Goal: Task Accomplishment & Management: Manage account settings

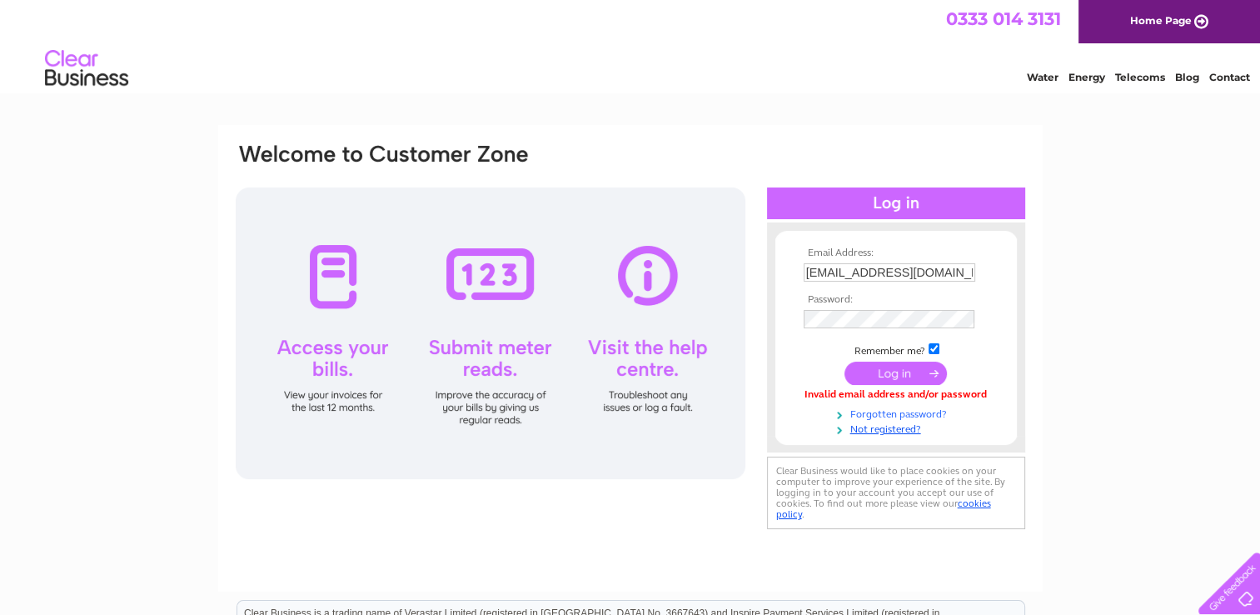
click at [904, 415] on link "Forgotten password?" at bounding box center [898, 413] width 189 height 16
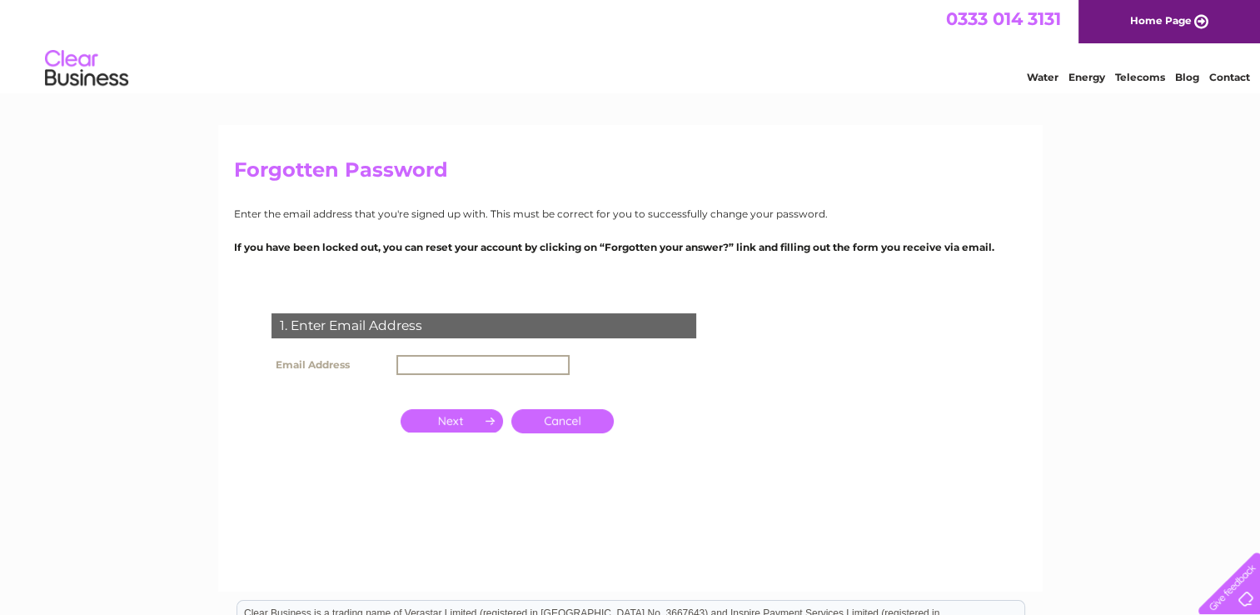
click at [527, 364] on input "text" at bounding box center [483, 365] width 173 height 20
type input "[EMAIL_ADDRESS][DOMAIN_NAME]"
click at [540, 418] on link "Cancel" at bounding box center [563, 419] width 102 height 24
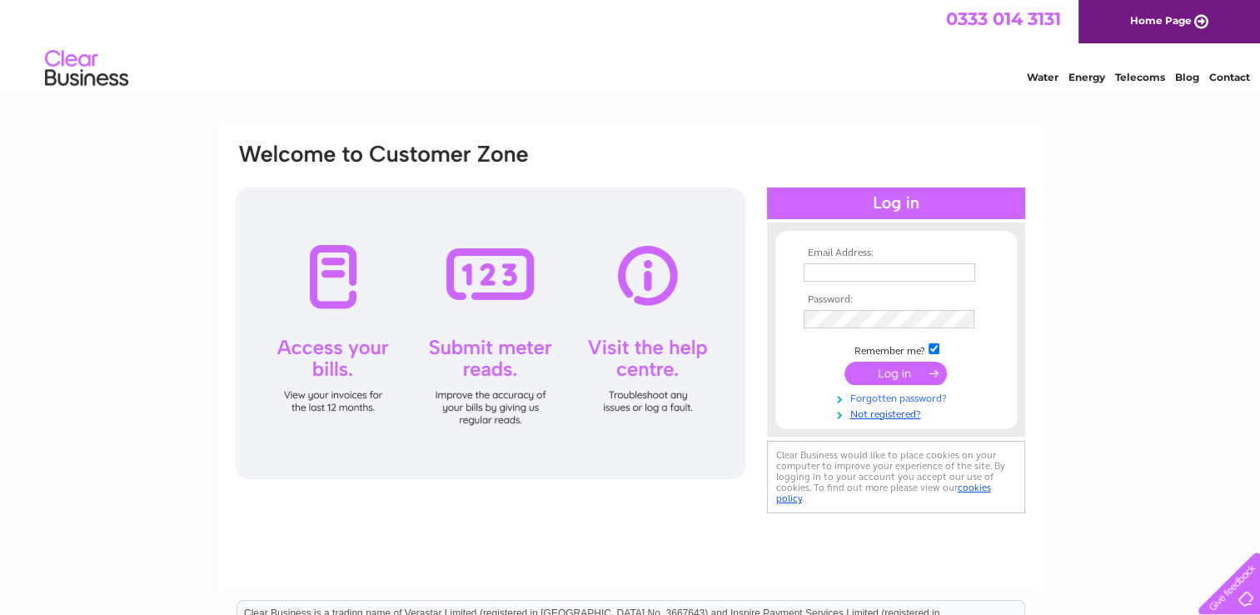
click at [898, 396] on link "Forgotten password?" at bounding box center [898, 397] width 189 height 16
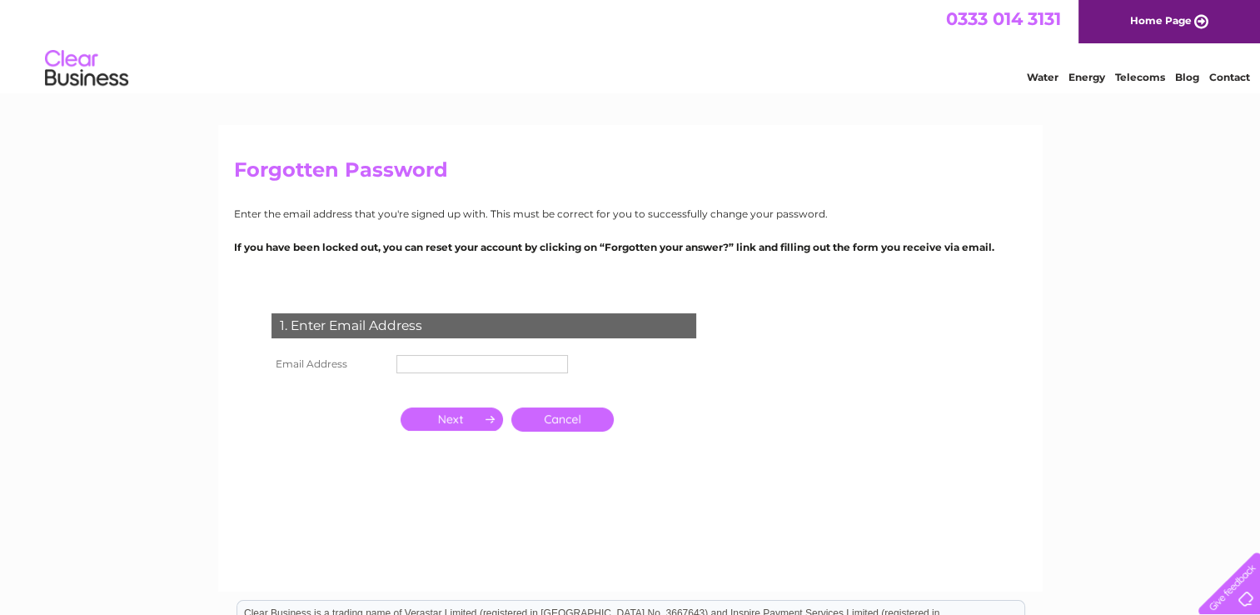
click at [503, 363] on input "text" at bounding box center [483, 364] width 172 height 18
type input "[EMAIL_ADDRESS][DOMAIN_NAME]"
click at [471, 422] on input "button" at bounding box center [452, 420] width 102 height 23
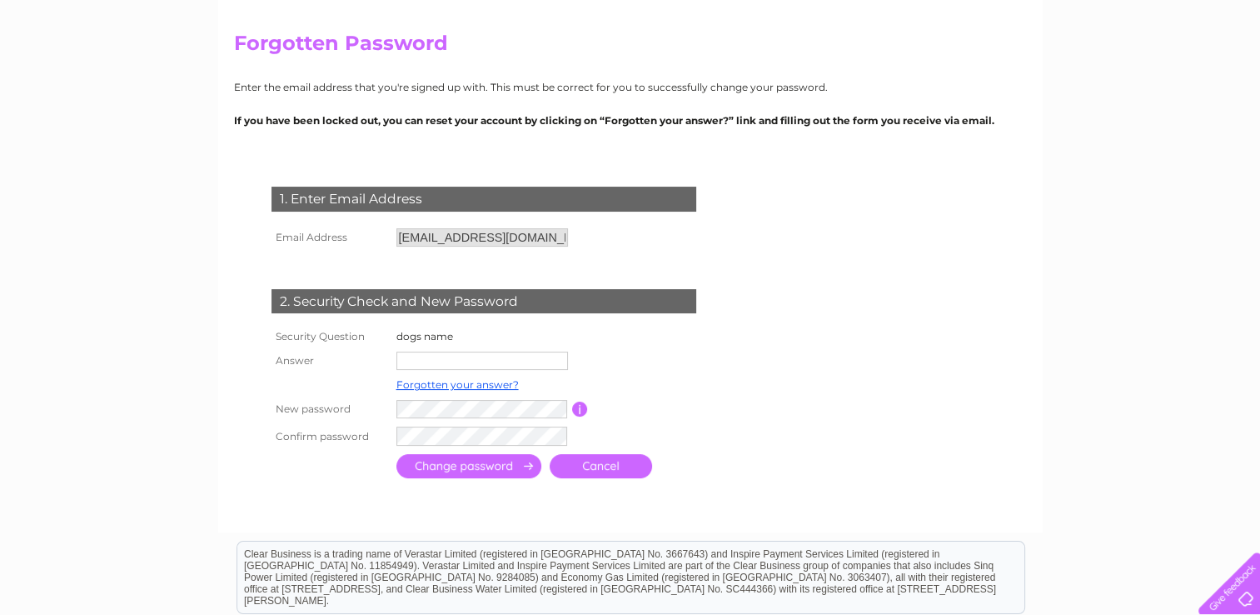
scroll to position [153, 0]
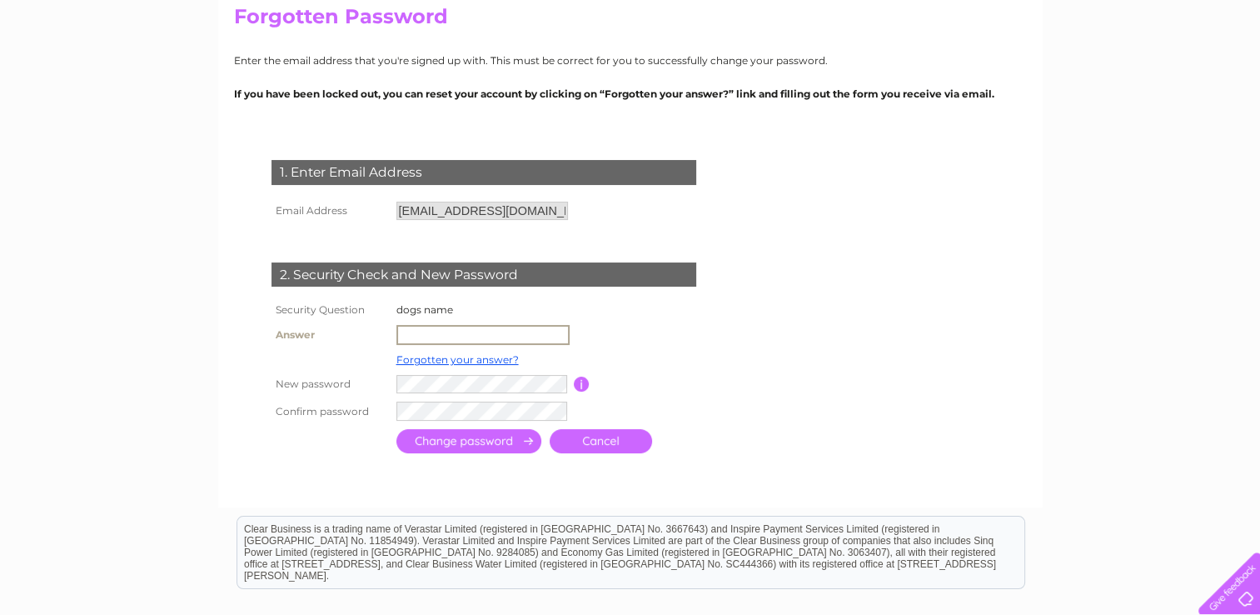
click at [491, 332] on input "text" at bounding box center [483, 335] width 173 height 20
type input "oscar"
click at [444, 447] on input "submit" at bounding box center [469, 439] width 145 height 24
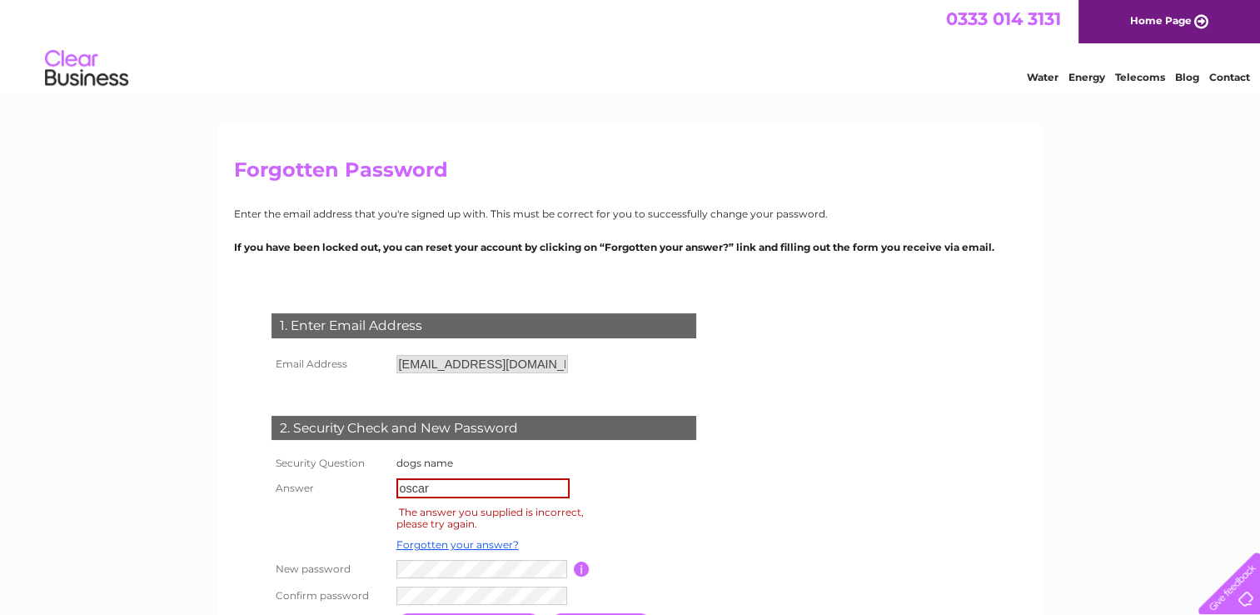
click at [444, 447] on td "2. Security Check and New Password" at bounding box center [483, 426] width 433 height 54
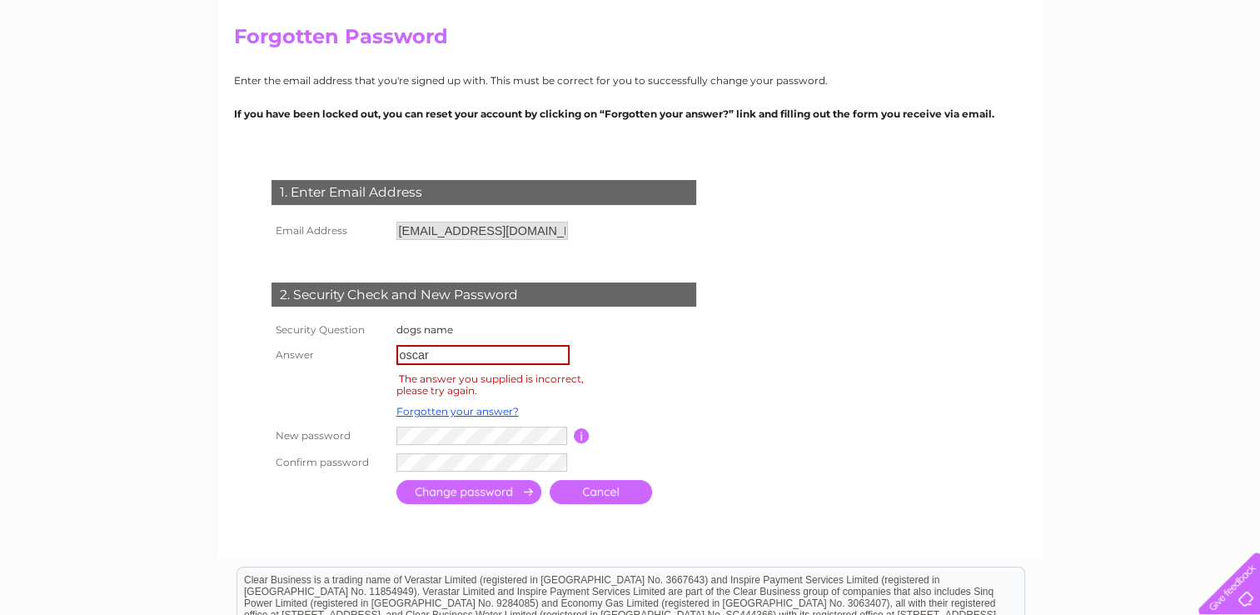
scroll to position [143, 0]
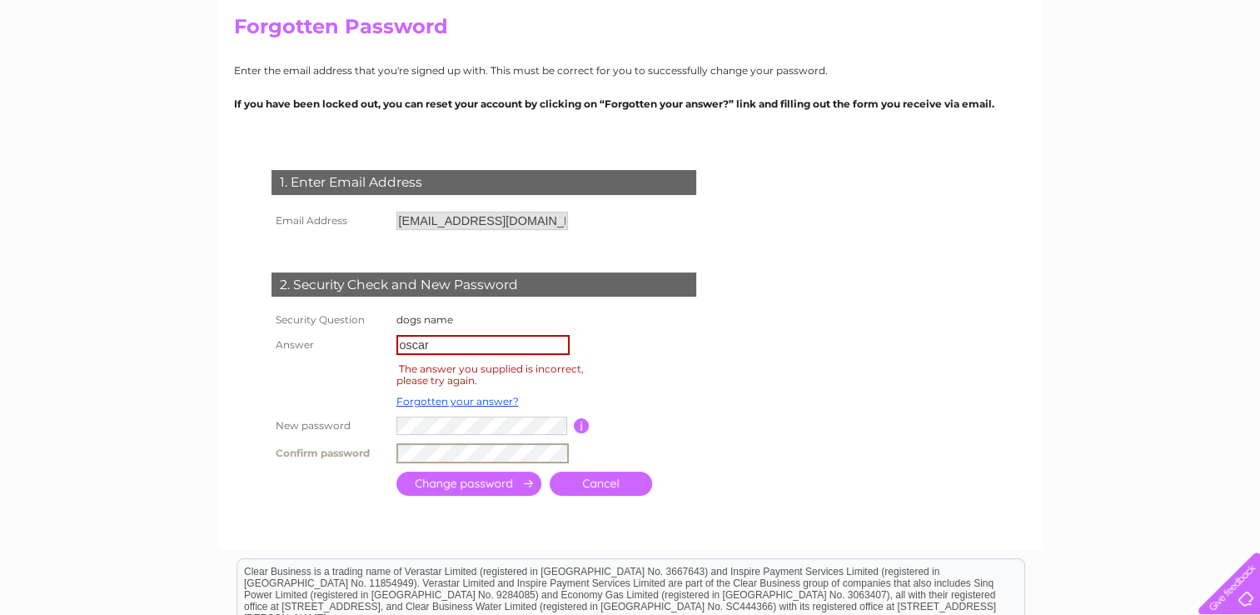
click at [444, 480] on input "submit" at bounding box center [469, 484] width 145 height 24
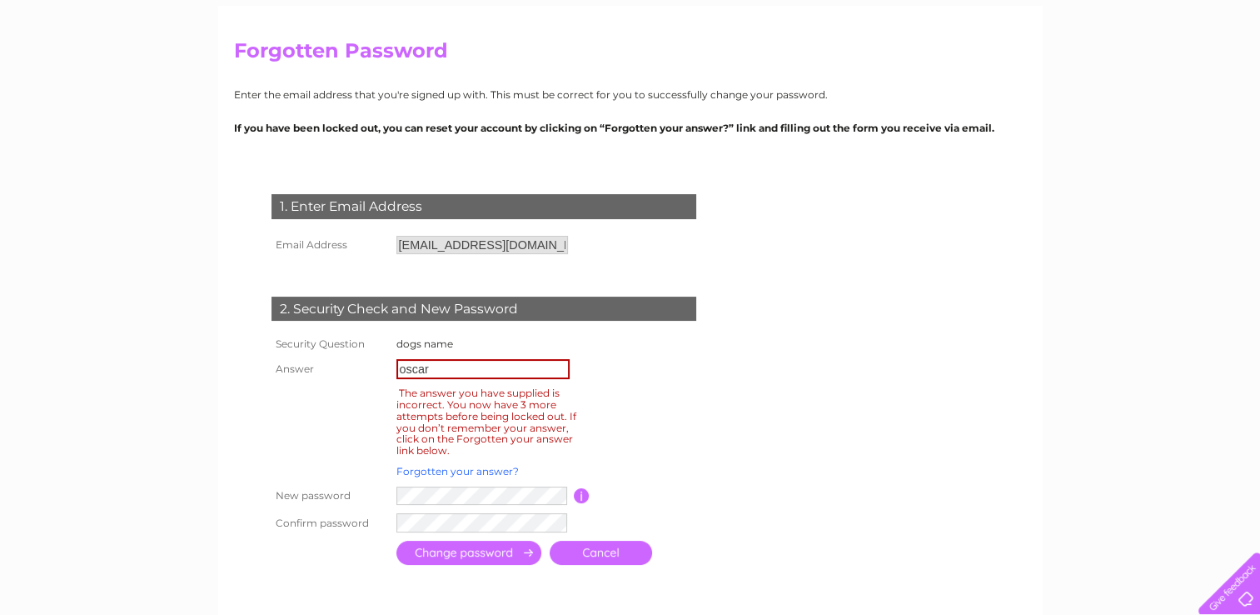
scroll to position [120, 0]
click at [477, 375] on input "oscar" at bounding box center [483, 368] width 173 height 20
click at [452, 470] on link "Forgotten your answer?" at bounding box center [458, 470] width 122 height 12
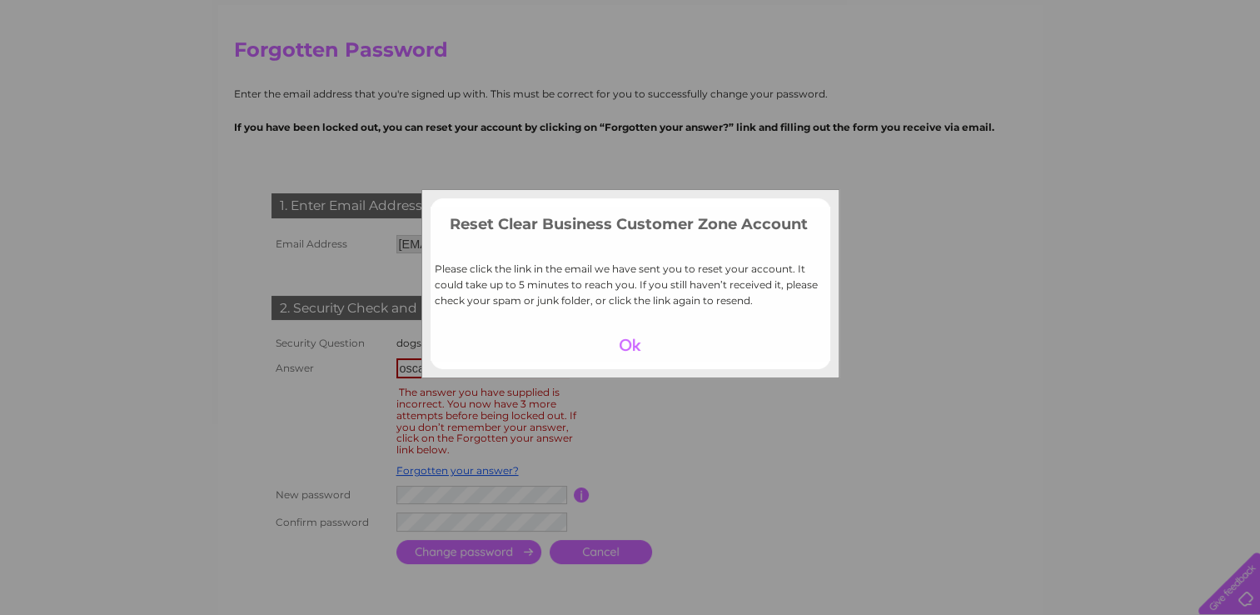
click at [628, 342] on div at bounding box center [630, 344] width 102 height 23
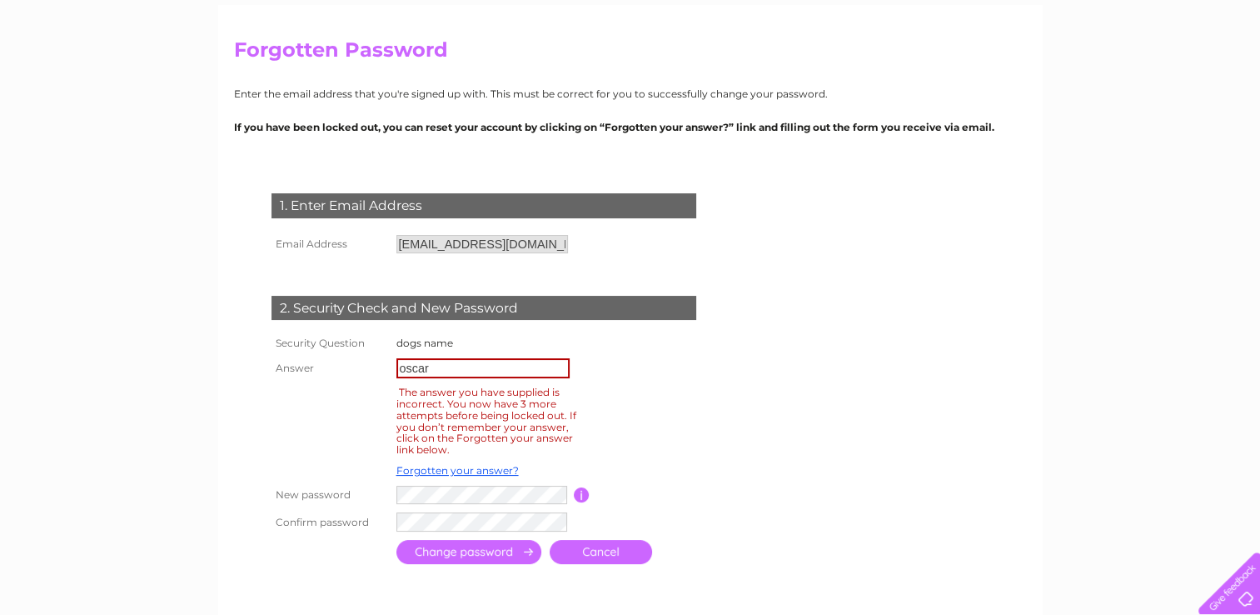
click at [582, 490] on input "button" at bounding box center [582, 494] width 16 height 15
drag, startPoint x: 582, startPoint y: 490, endPoint x: 377, endPoint y: 399, distance: 223.4
click at [377, 399] on th at bounding box center [329, 420] width 125 height 77
click at [478, 468] on link "Forgotten your answer?" at bounding box center [458, 470] width 122 height 12
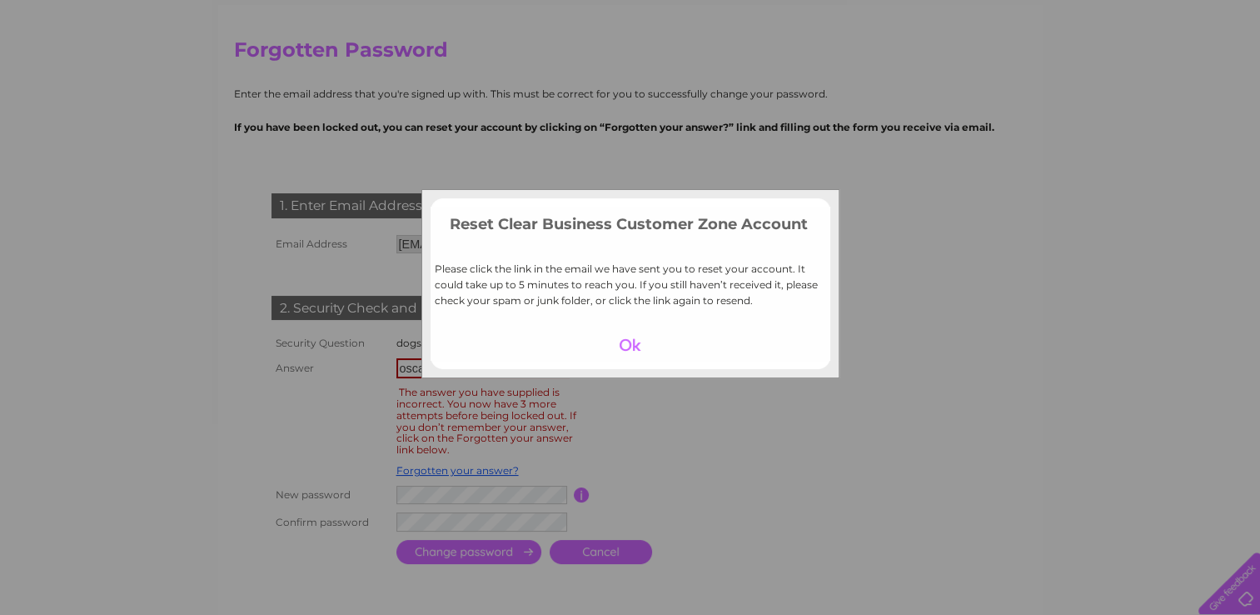
click at [626, 348] on div at bounding box center [630, 344] width 102 height 23
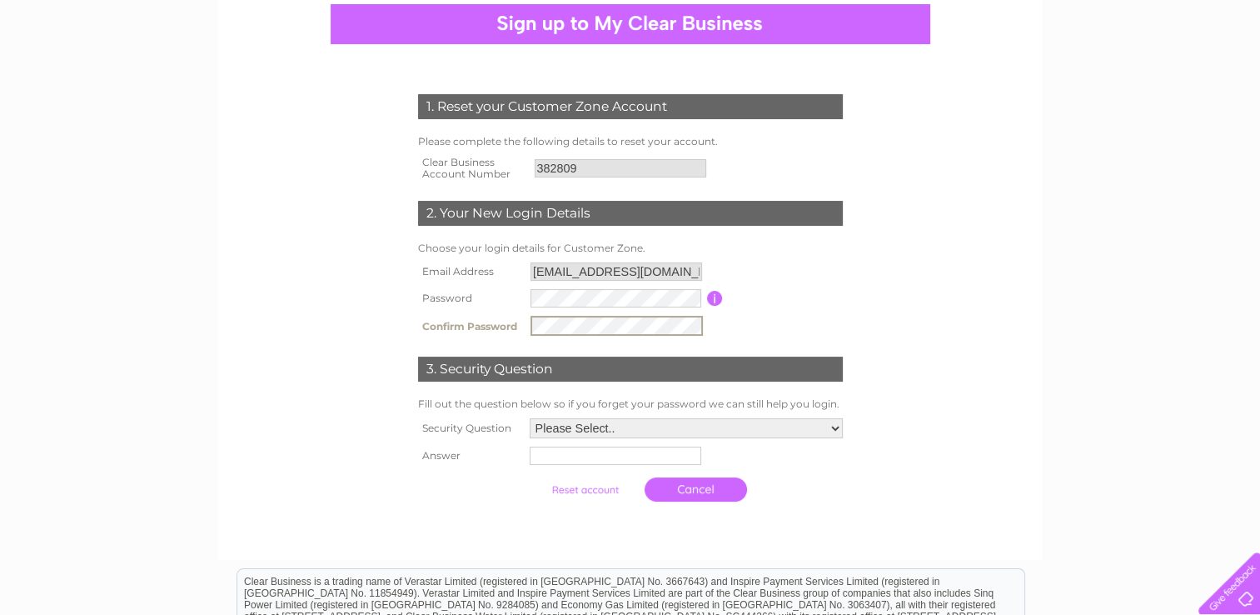
scroll to position [169, 0]
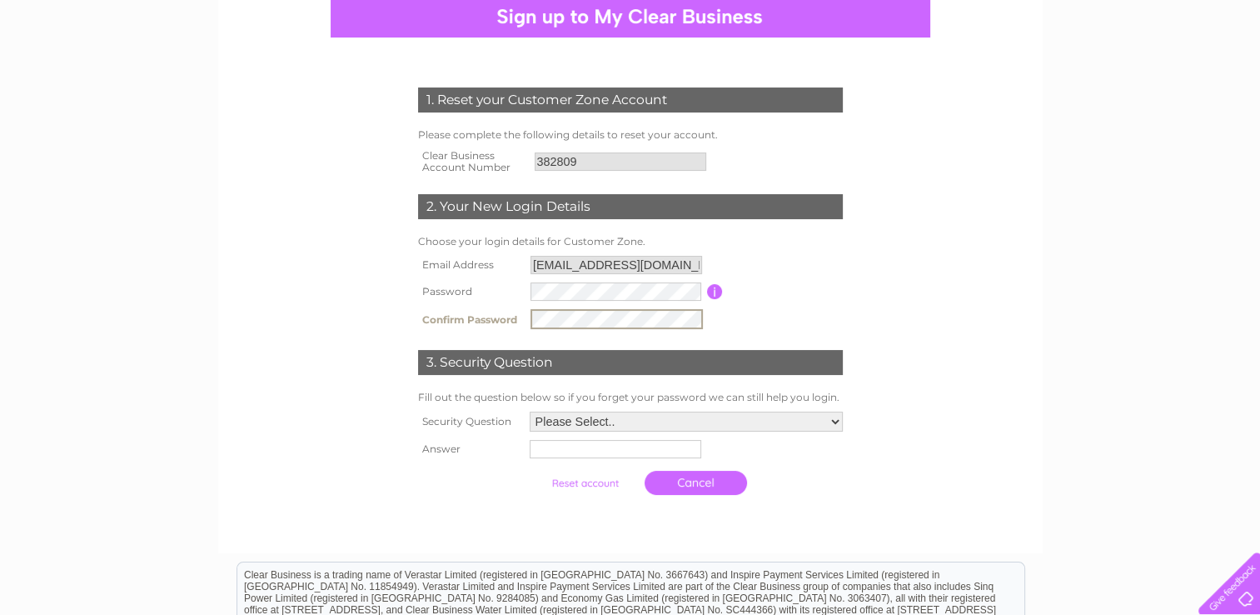
click at [836, 422] on select "Please Select.. In what town or city was your first job? In what town or city d…" at bounding box center [686, 422] width 313 height 20
select select "4"
click at [528, 411] on select "Please Select.. In what town or city was your first job? In what town or city d…" at bounding box center [685, 422] width 315 height 22
click at [651, 443] on input "text" at bounding box center [616, 449] width 173 height 20
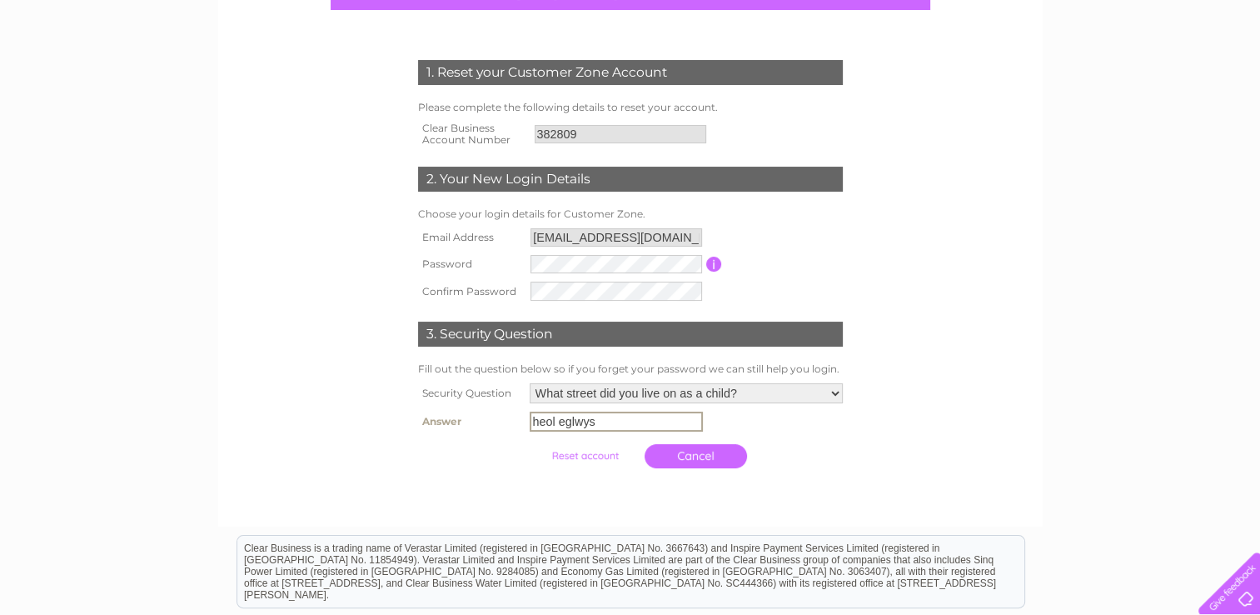
scroll to position [196, 0]
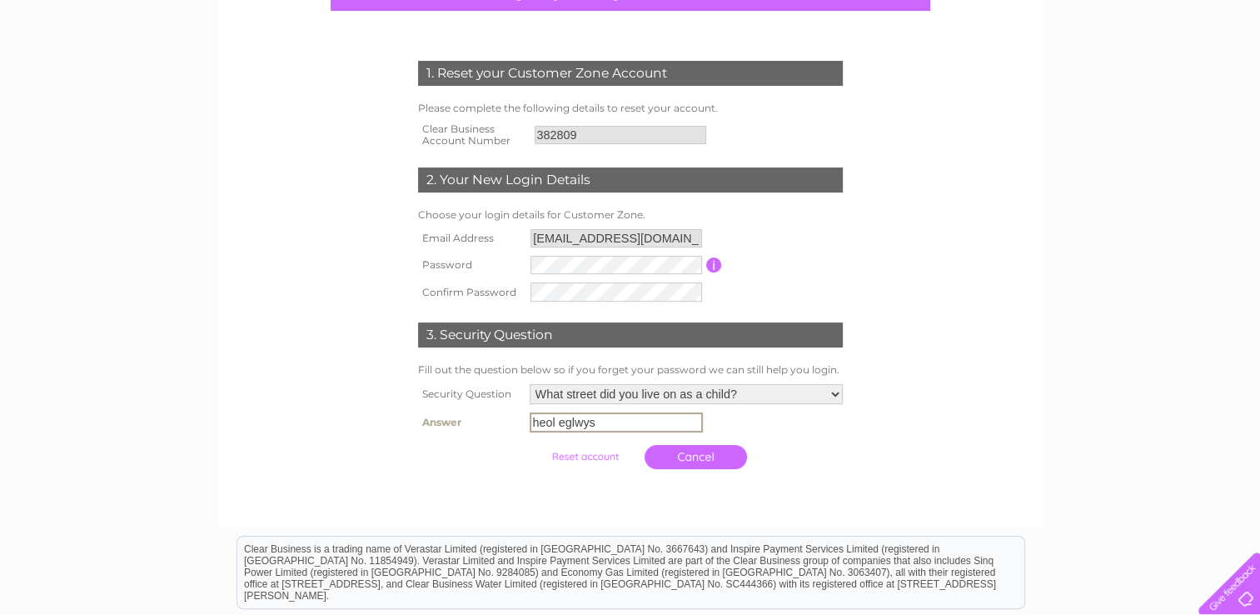
type input "heol eglwys"
click at [568, 458] on input "submit" at bounding box center [585, 456] width 102 height 23
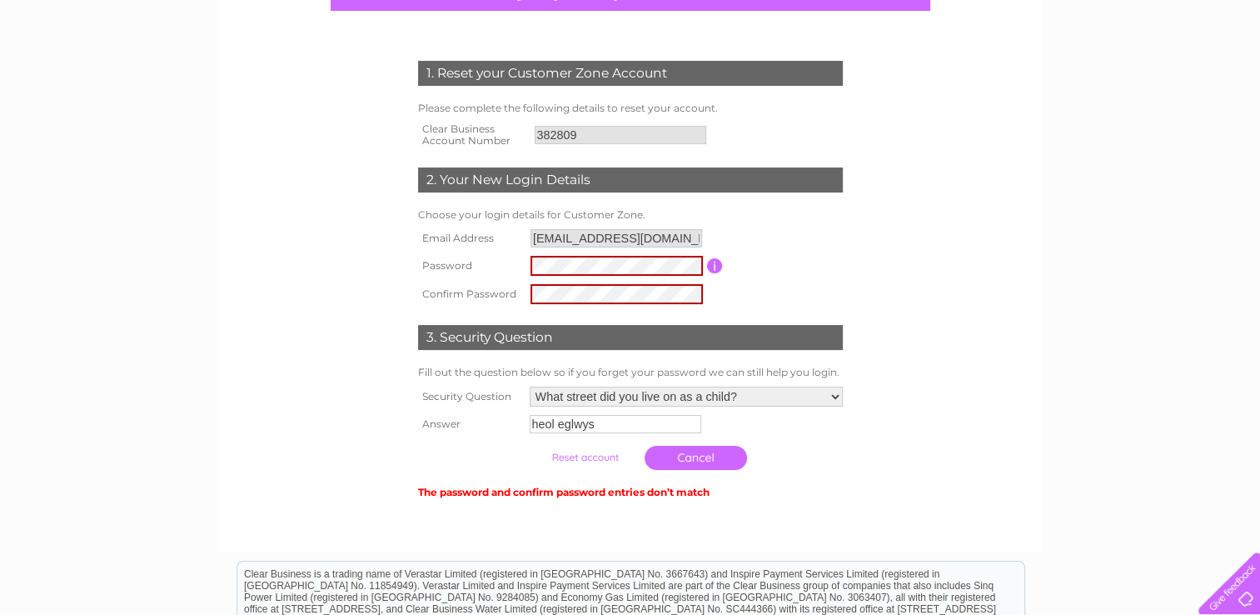
click at [716, 262] on input "button" at bounding box center [715, 265] width 16 height 15
click at [526, 465] on td "Cancel" at bounding box center [687, 457] width 322 height 41
click at [583, 457] on input "submit" at bounding box center [585, 457] width 102 height 23
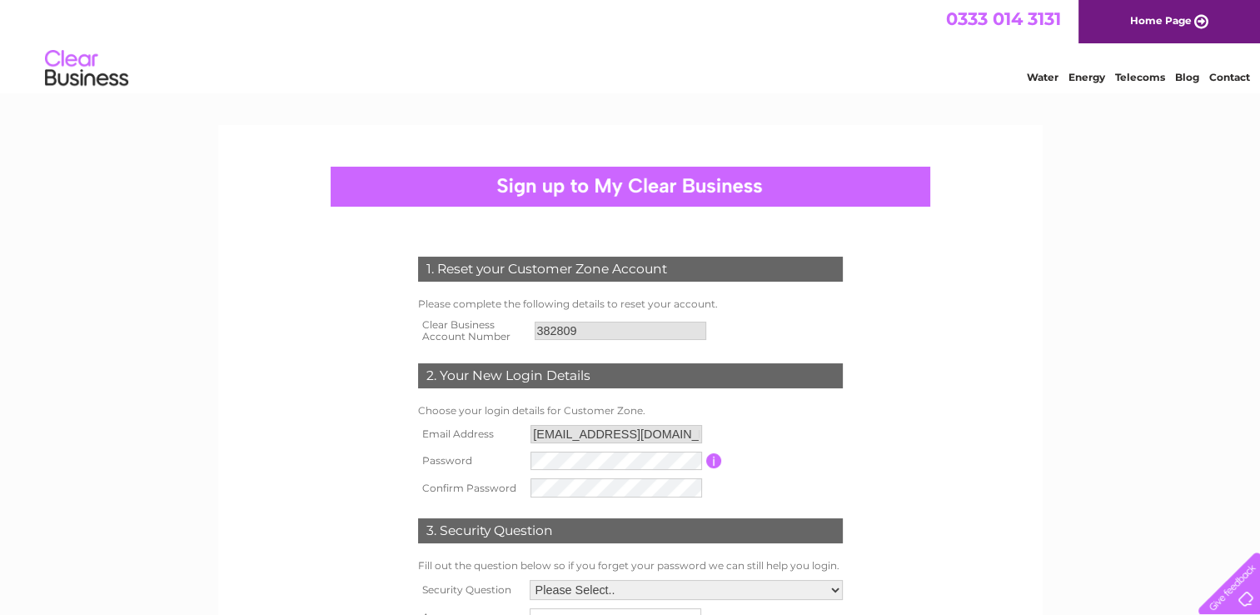
click at [1090, 76] on link "Energy" at bounding box center [1087, 77] width 37 height 12
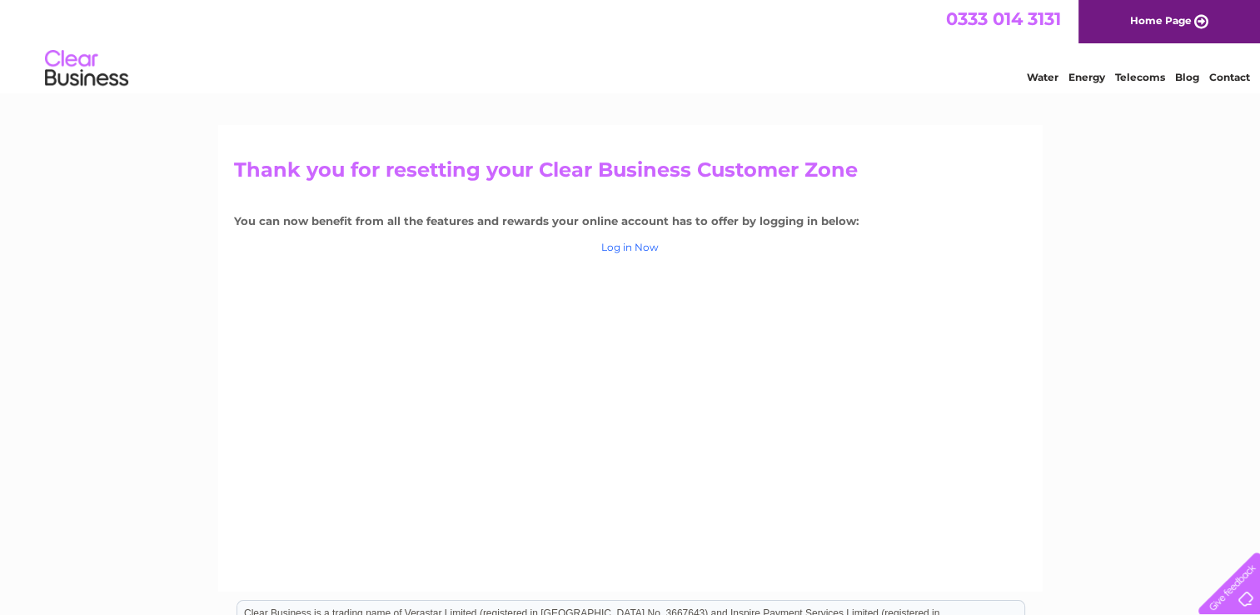
click at [631, 248] on link "Log in Now" at bounding box center [630, 247] width 57 height 12
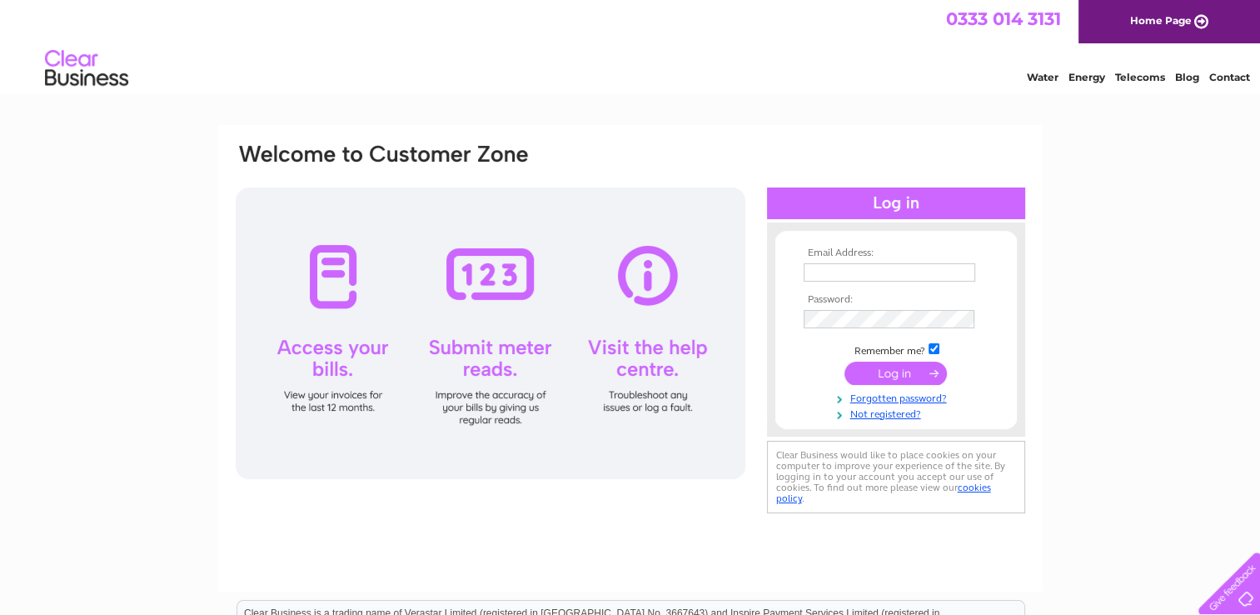
type input "[EMAIL_ADDRESS][DOMAIN_NAME]"
drag, startPoint x: 856, startPoint y: 308, endPoint x: 1051, endPoint y: 371, distance: 205.5
click at [1051, 371] on div "Email Address: [EMAIL_ADDRESS][DOMAIN_NAME] Password: Forgotten password?" at bounding box center [630, 500] width 1260 height 751
click at [891, 374] on input "submit" at bounding box center [896, 373] width 102 height 23
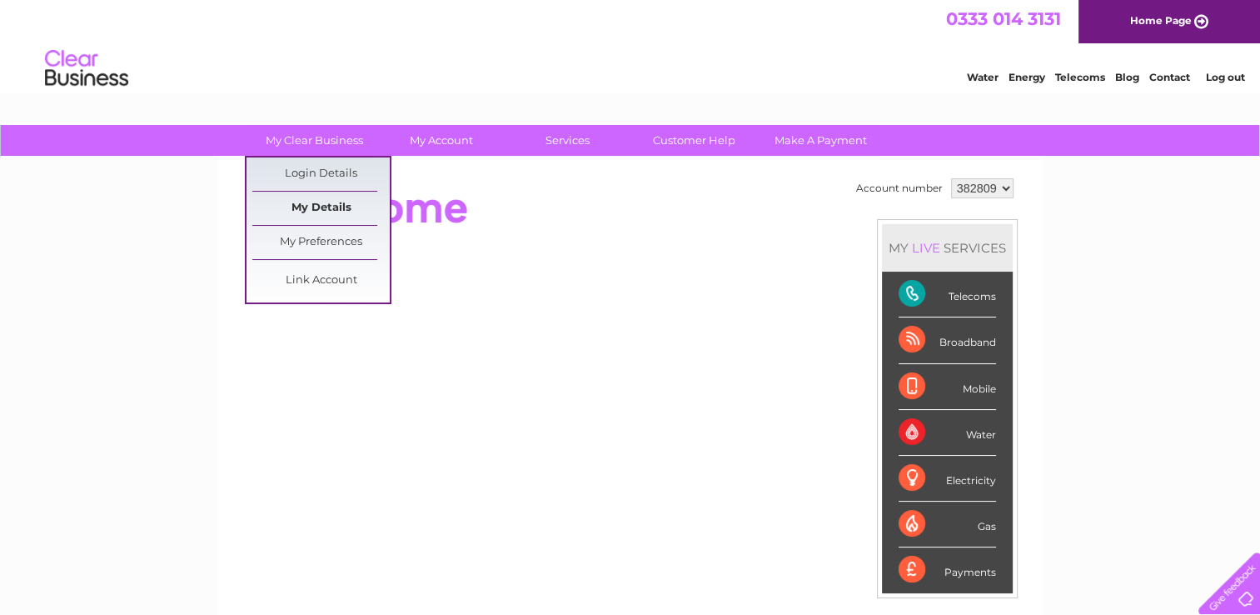
click at [310, 206] on link "My Details" at bounding box center [320, 208] width 137 height 33
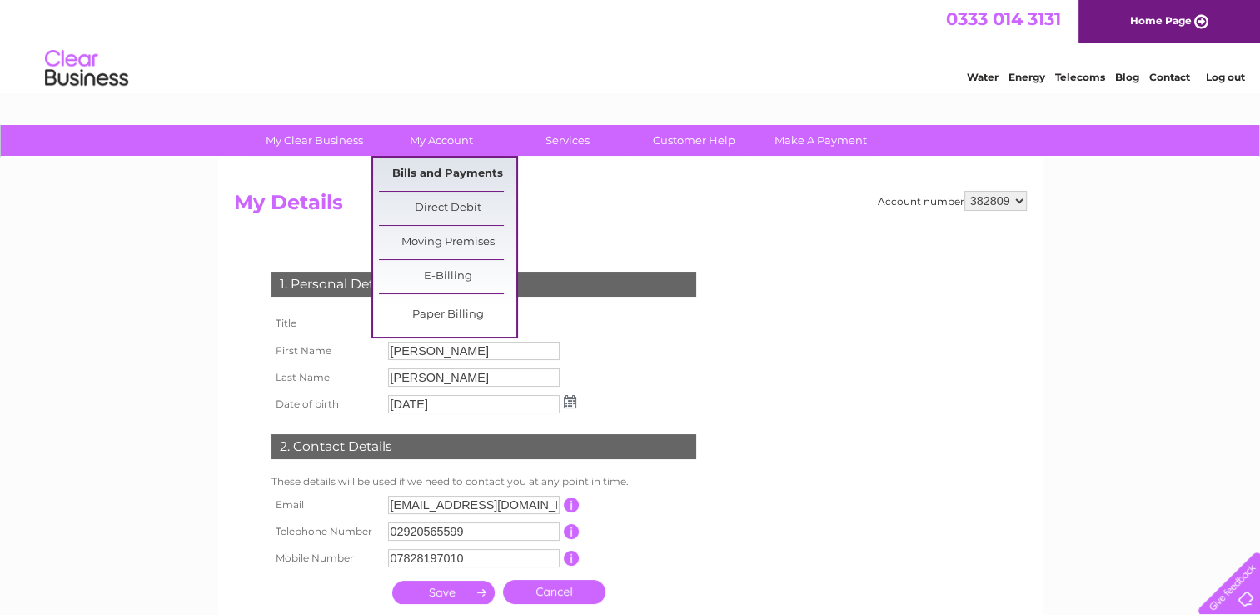
click at [437, 172] on link "Bills and Payments" at bounding box center [447, 173] width 137 height 33
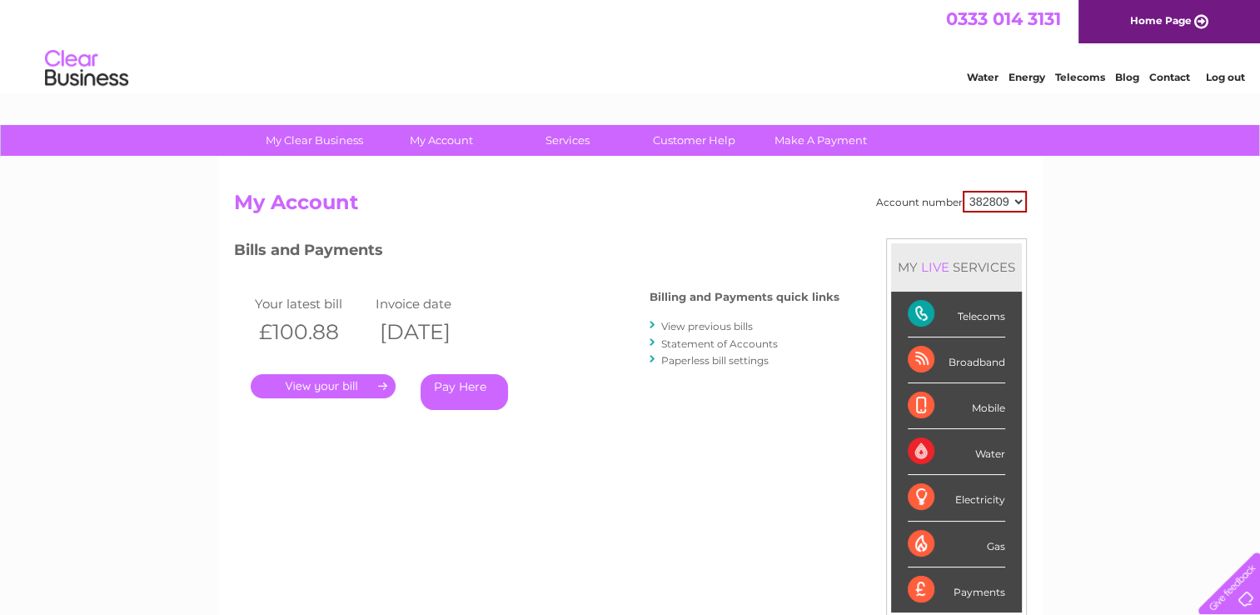
click at [334, 387] on link "." at bounding box center [323, 386] width 145 height 24
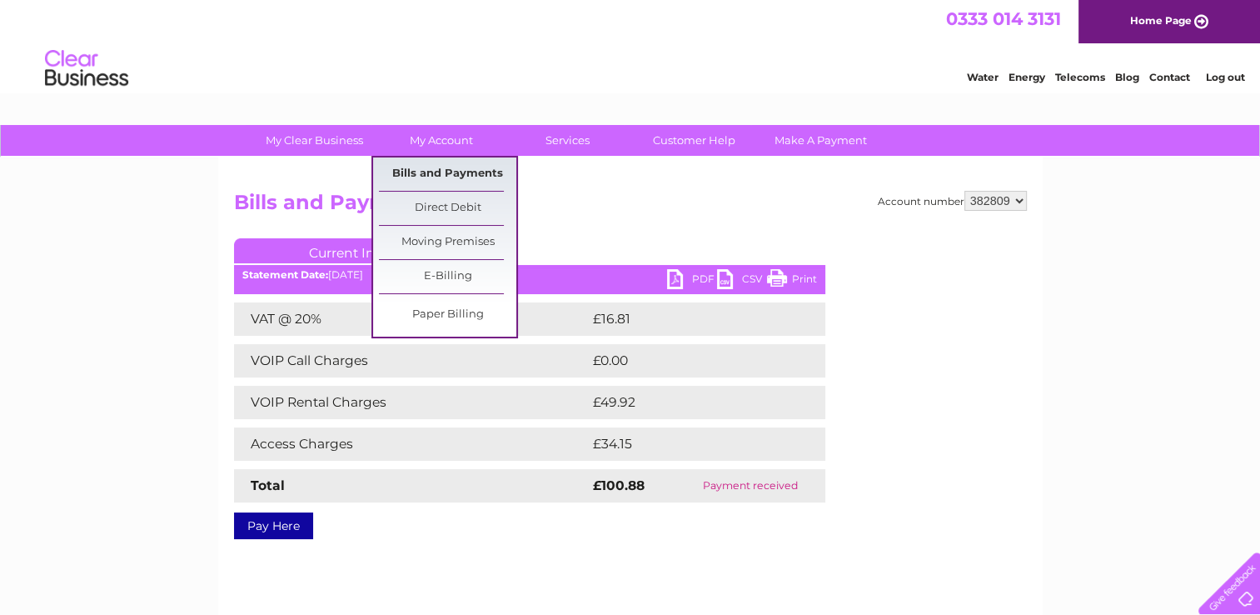
click at [432, 165] on link "Bills and Payments" at bounding box center [447, 173] width 137 height 33
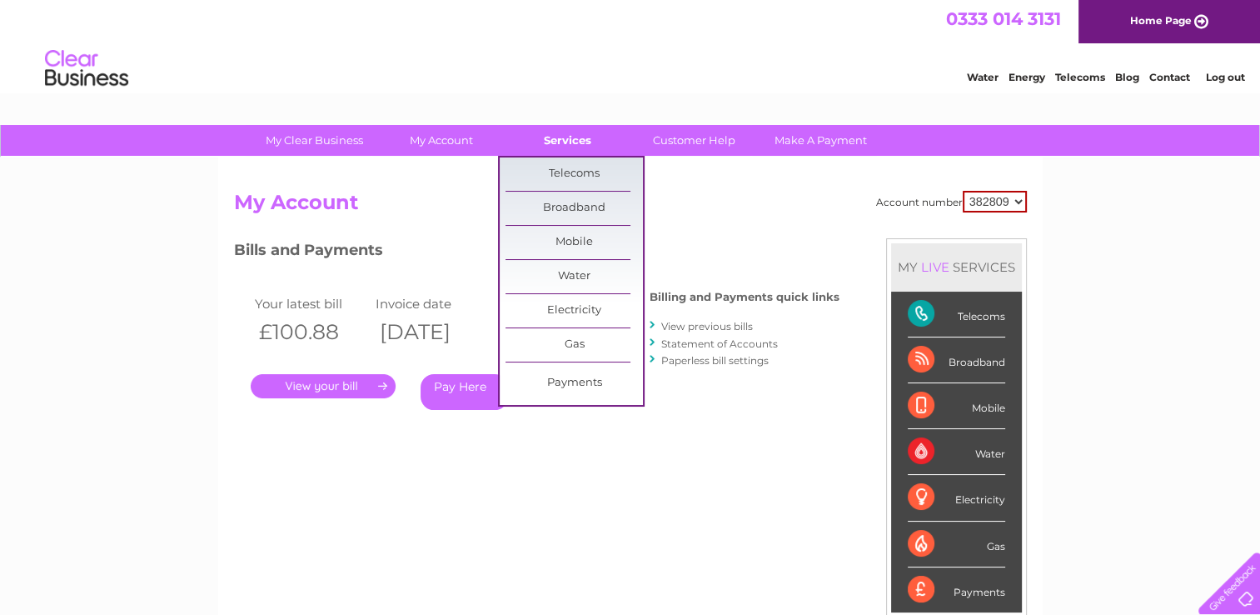
click at [578, 146] on link "Services" at bounding box center [567, 140] width 137 height 31
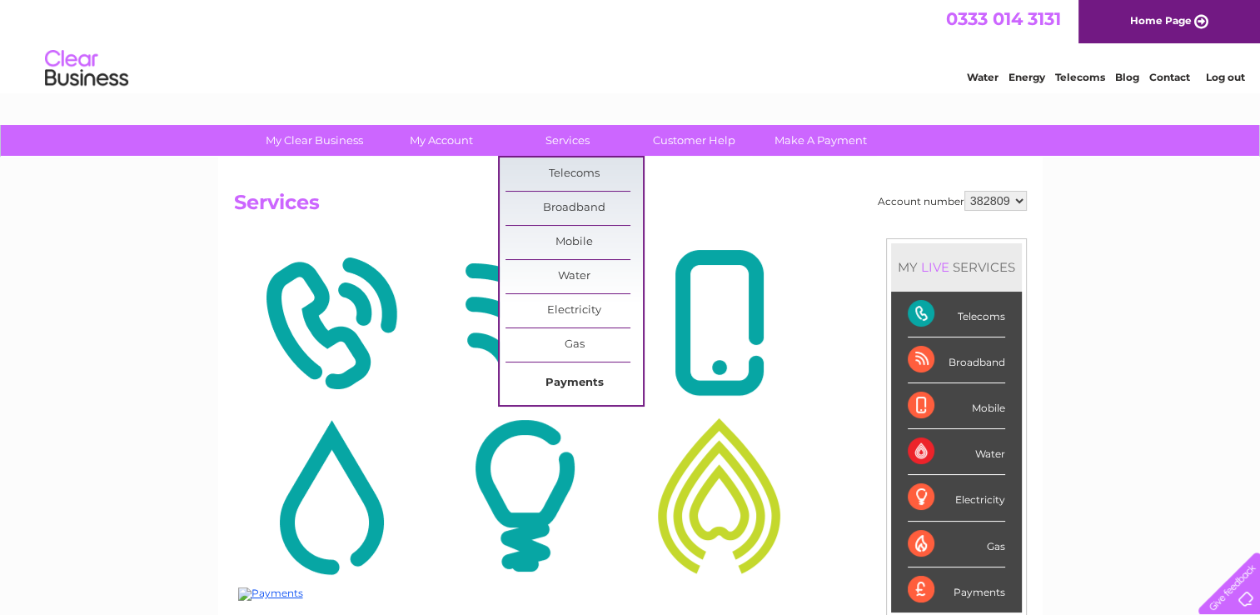
click at [584, 382] on link "Payments" at bounding box center [574, 383] width 137 height 33
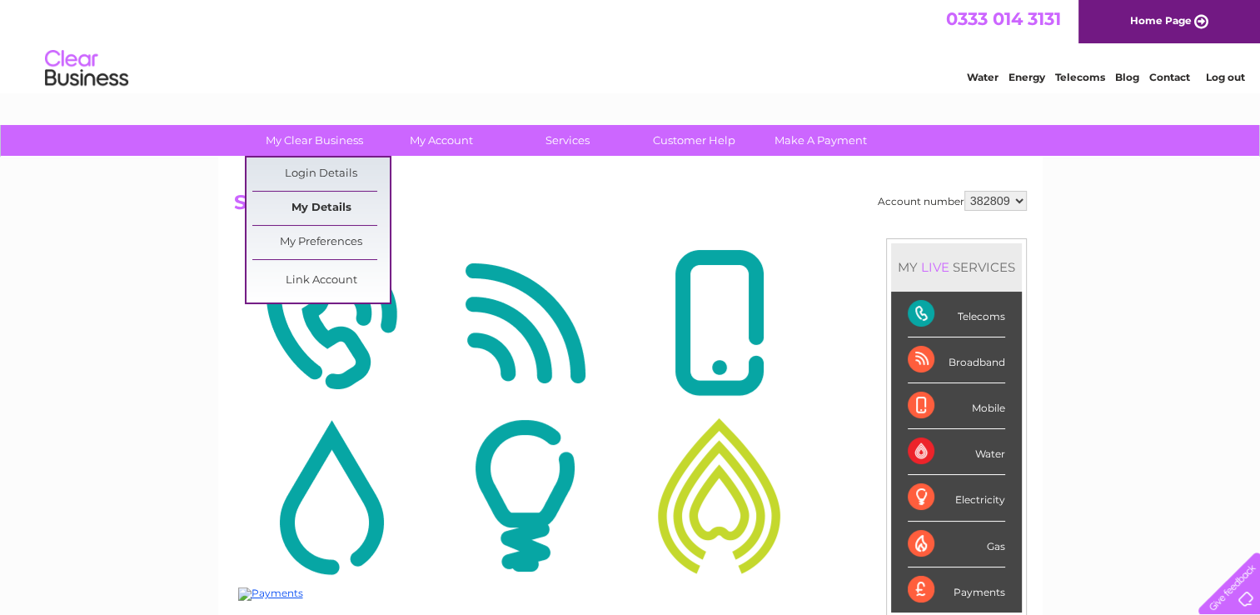
click at [295, 205] on link "My Details" at bounding box center [320, 208] width 137 height 33
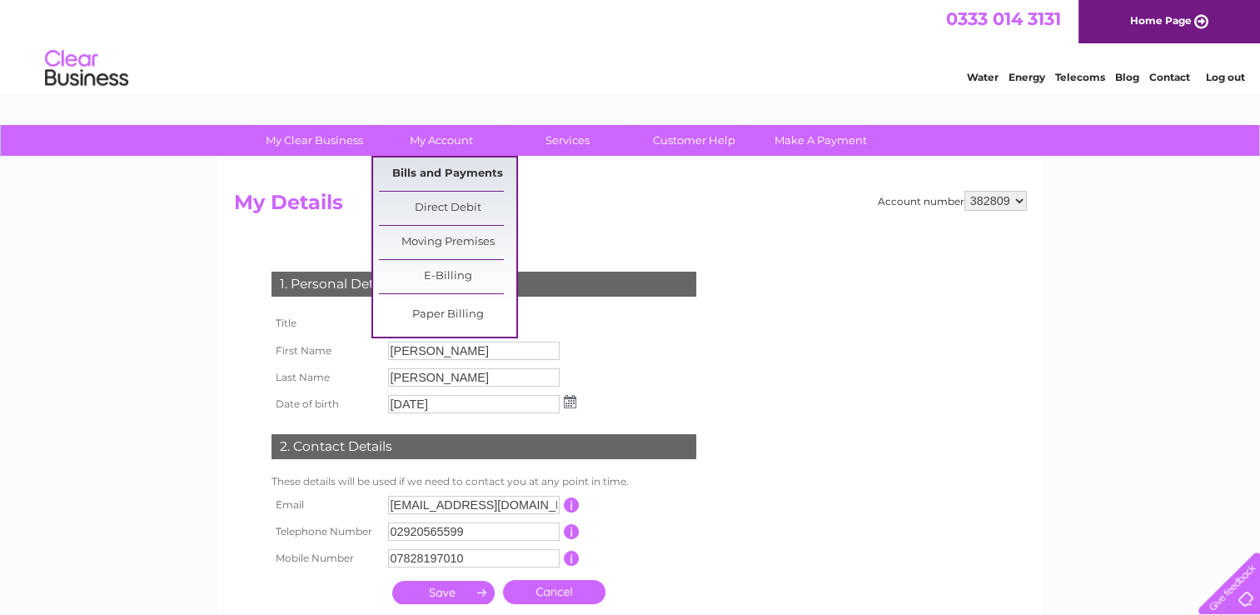
click at [447, 182] on link "Bills and Payments" at bounding box center [447, 173] width 137 height 33
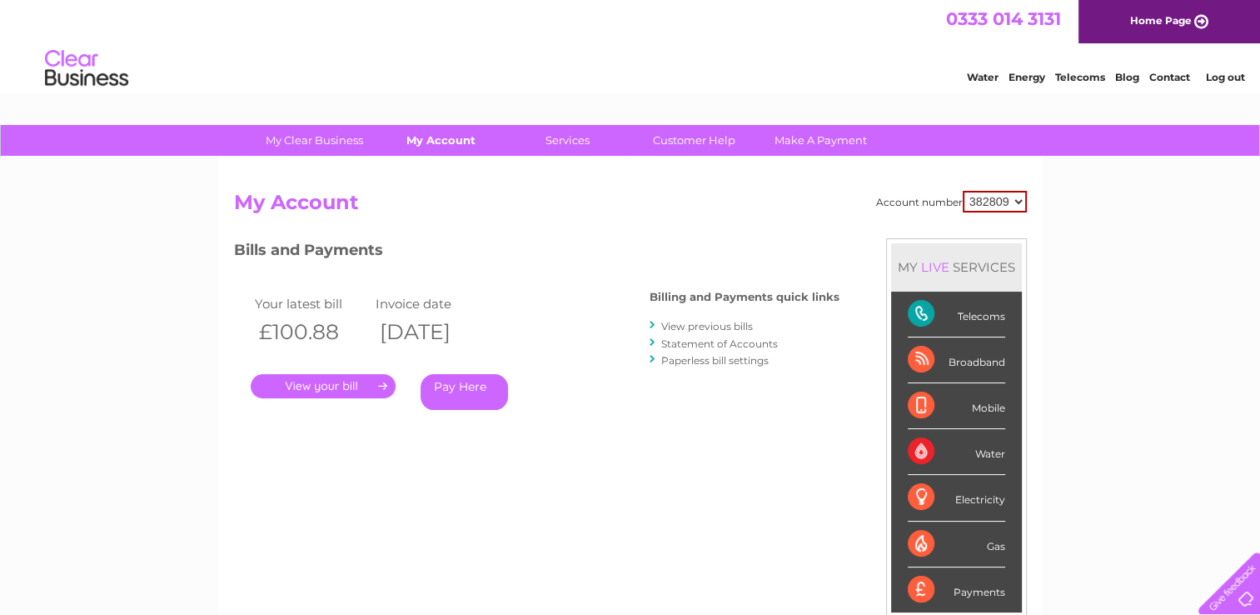
click at [429, 142] on link "My Account" at bounding box center [440, 140] width 137 height 31
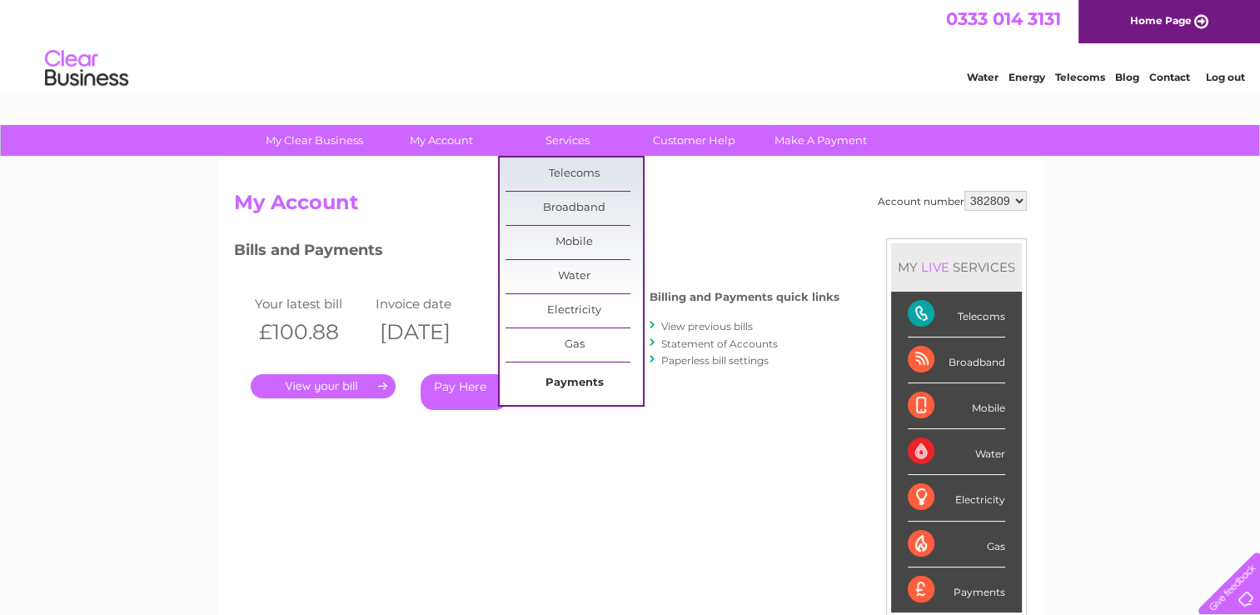
click at [561, 388] on link "Payments" at bounding box center [574, 383] width 137 height 33
